Goal: Task Accomplishment & Management: Manage account settings

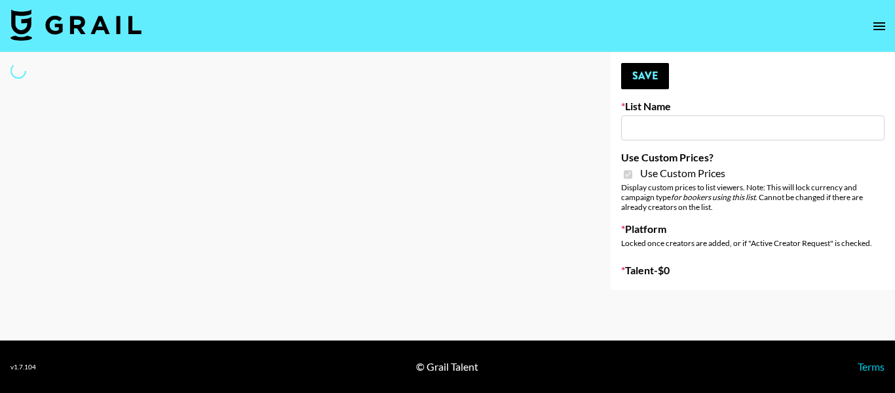
type input "Temu Q4"
checkbox input "true"
select select "Brand"
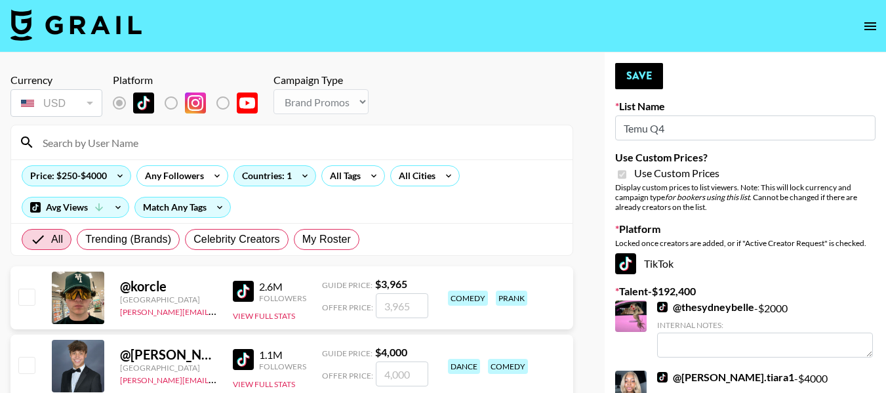
click at [188, 138] on input at bounding box center [300, 142] width 530 height 21
type input "[PERSON_NAME].[PERSON_NAME]"
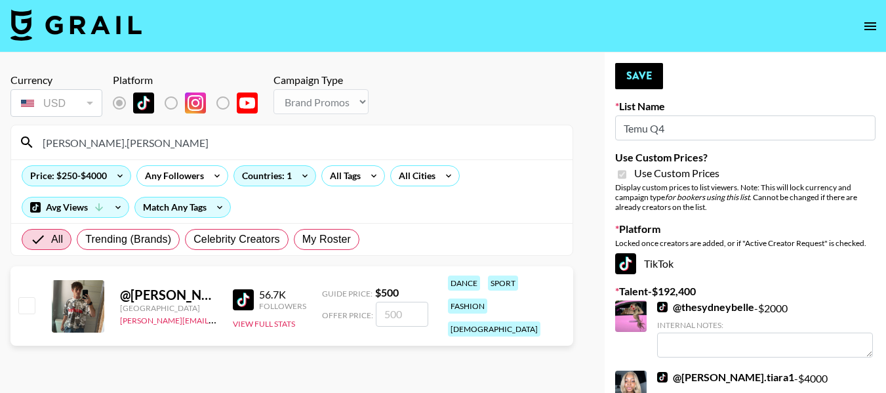
click at [30, 297] on input "checkbox" at bounding box center [26, 305] width 16 height 16
checkbox input "true"
type input "500"
click at [633, 71] on button "Save" at bounding box center [639, 76] width 48 height 26
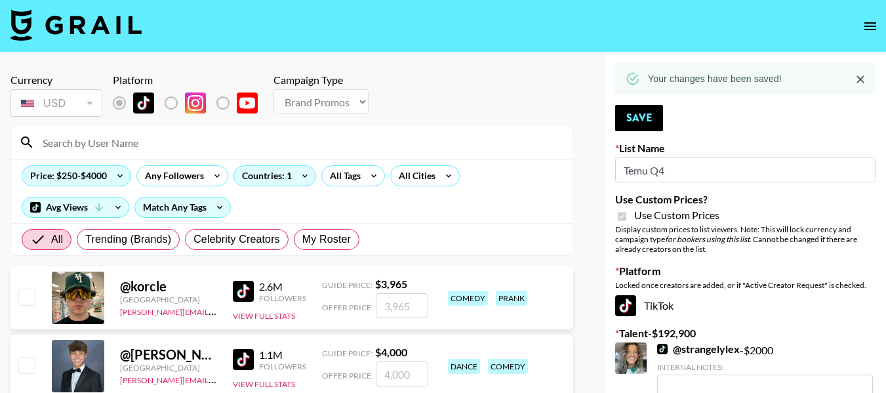
click at [115, 137] on input at bounding box center [300, 142] width 530 height 21
type input "maniha"
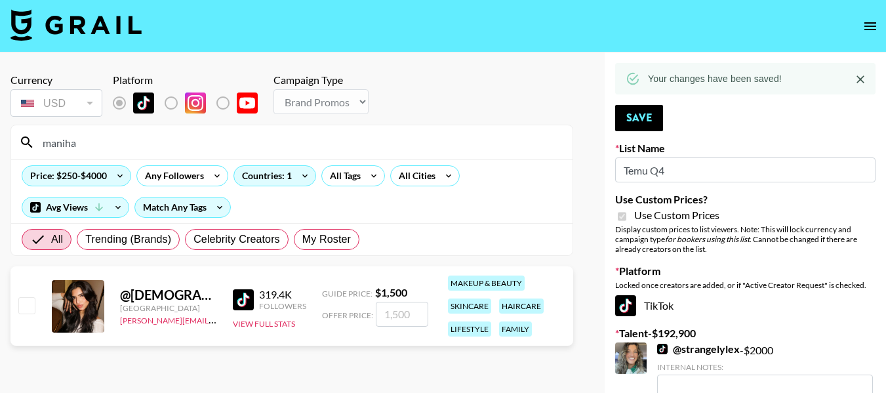
click at [27, 305] on input "checkbox" at bounding box center [26, 305] width 16 height 16
checkbox input "true"
type input "1500"
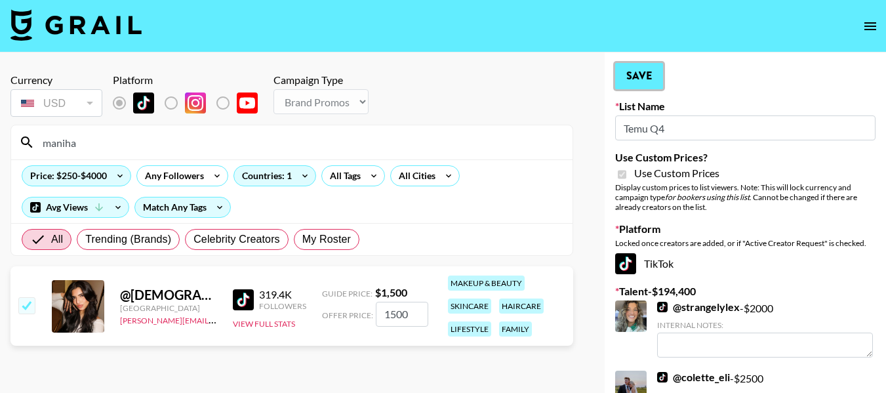
click at [642, 76] on button "Save" at bounding box center [639, 76] width 48 height 26
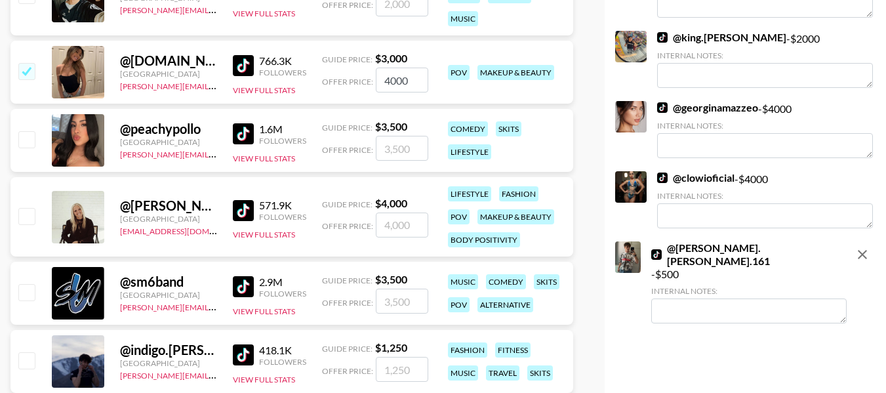
scroll to position [5506, 0]
